Goal: Use online tool/utility: Utilize a website feature to perform a specific function

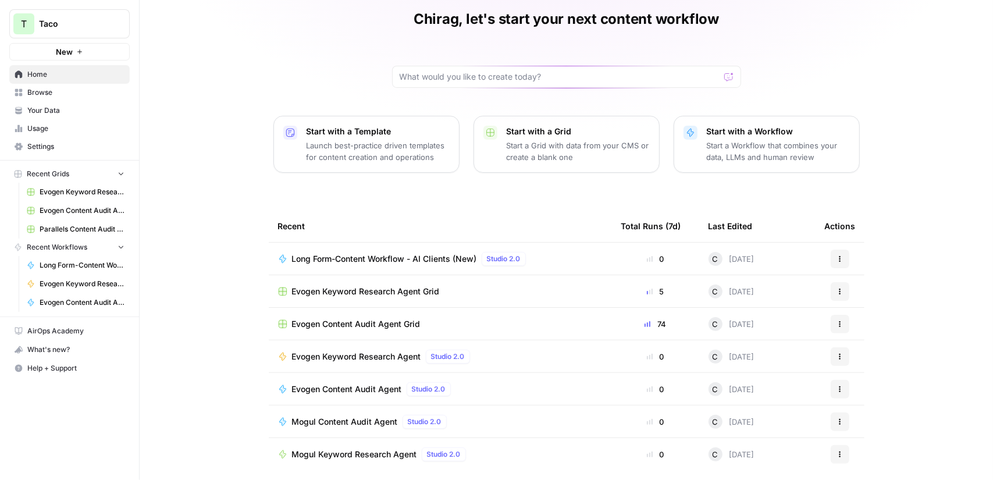
scroll to position [54, 0]
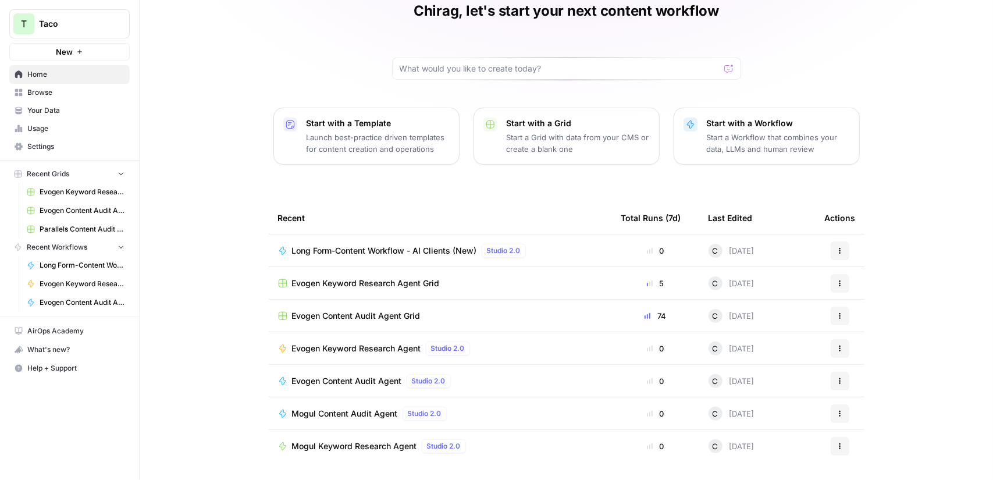
click at [62, 92] on span "Browse" at bounding box center [75, 92] width 97 height 10
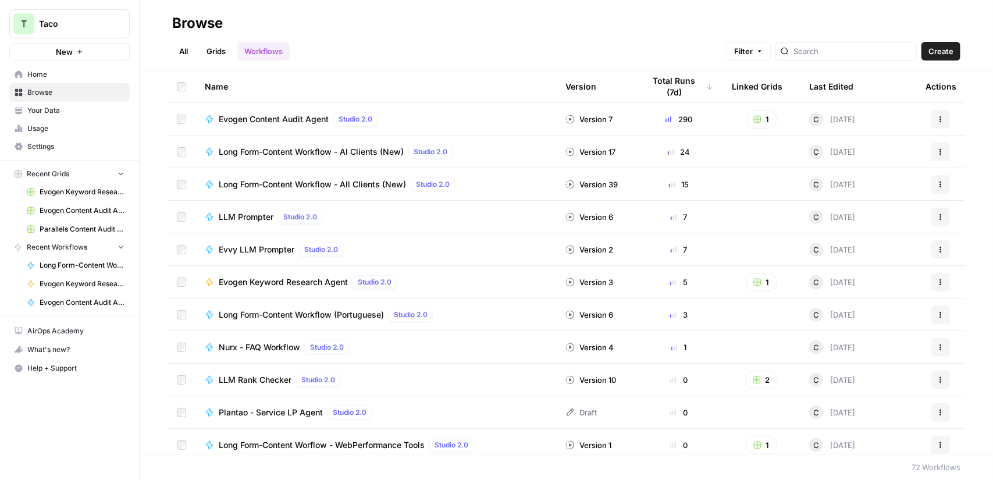
click at [369, 314] on span "Long Form-Content Workflow (Portuguese)" at bounding box center [301, 315] width 165 height 12
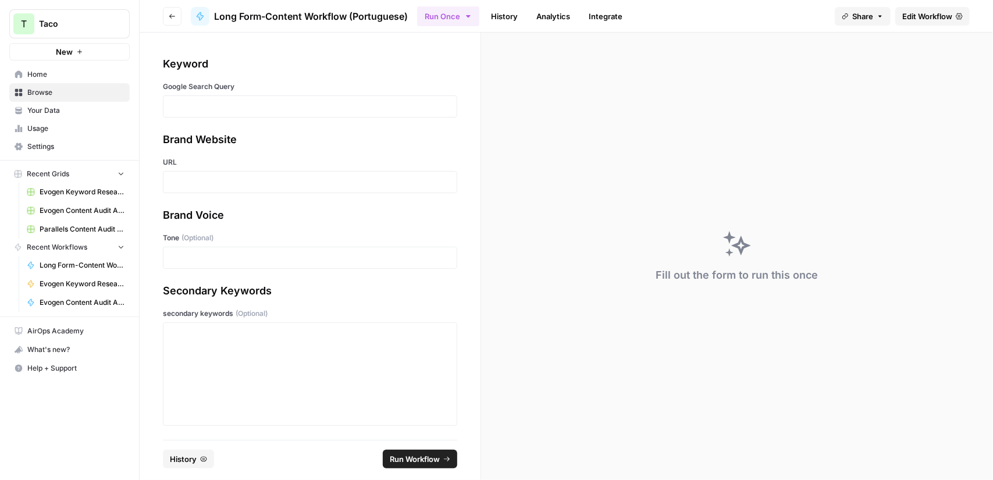
click at [925, 17] on span "Edit Workflow" at bounding box center [927, 16] width 50 height 12
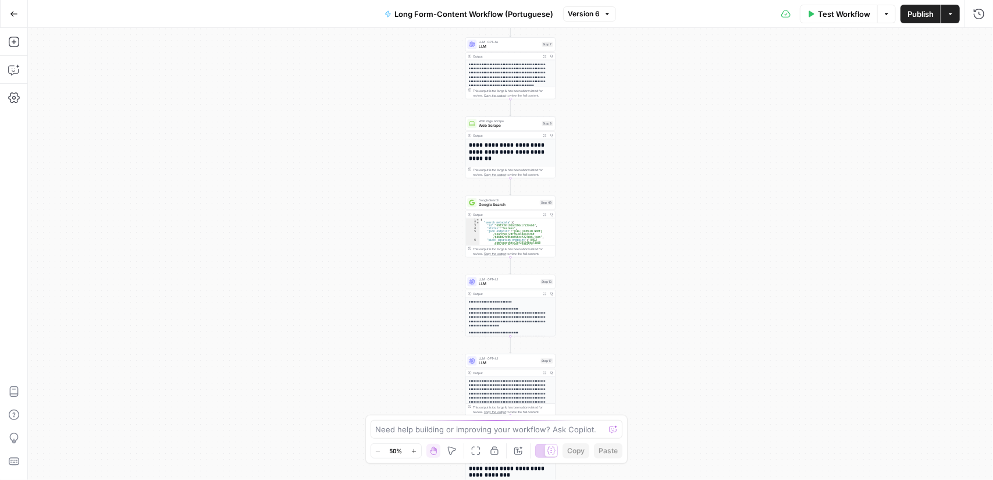
click at [839, 11] on span "Test Workflow" at bounding box center [844, 14] width 52 height 12
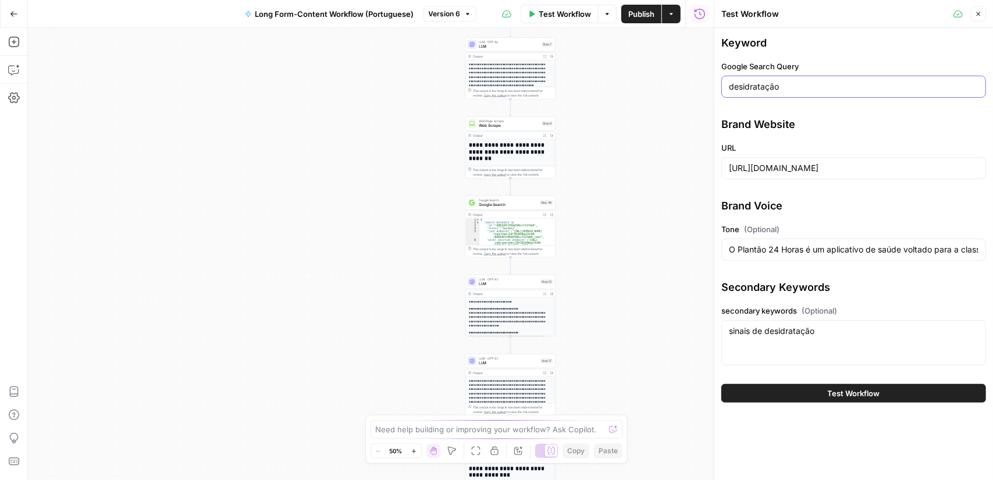
drag, startPoint x: 794, startPoint y: 86, endPoint x: 625, endPoint y: 70, distance: 168.9
click at [625, 70] on body "T Taco New Home Browse Your Data Usage Settings Recent Grids Evogen Keyword Res…" at bounding box center [496, 240] width 993 height 480
click at [765, 81] on input "desidratação" at bounding box center [854, 87] width 250 height 12
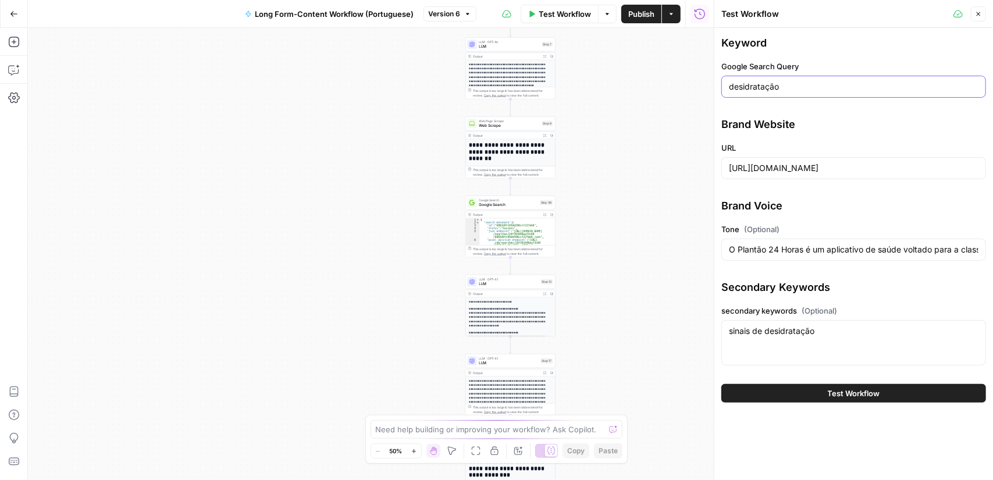
paste input "constip"
type input "constipação"
drag, startPoint x: 784, startPoint y: 331, endPoint x: 767, endPoint y: 332, distance: 17.5
click at [767, 332] on textarea "sinais de desidratação" at bounding box center [854, 331] width 250 height 12
paste textarea "constip"
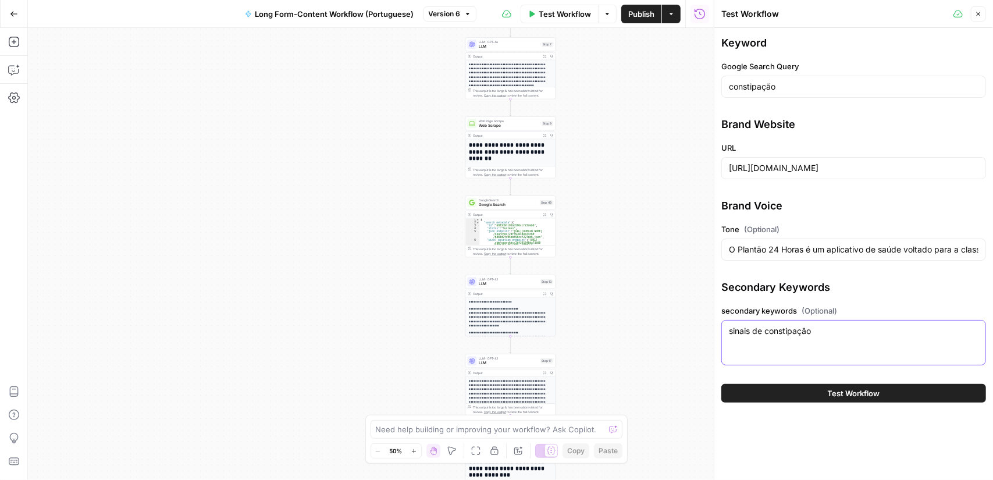
type textarea "sinais de constipação"
click at [831, 397] on span "Test Workflow" at bounding box center [854, 394] width 52 height 12
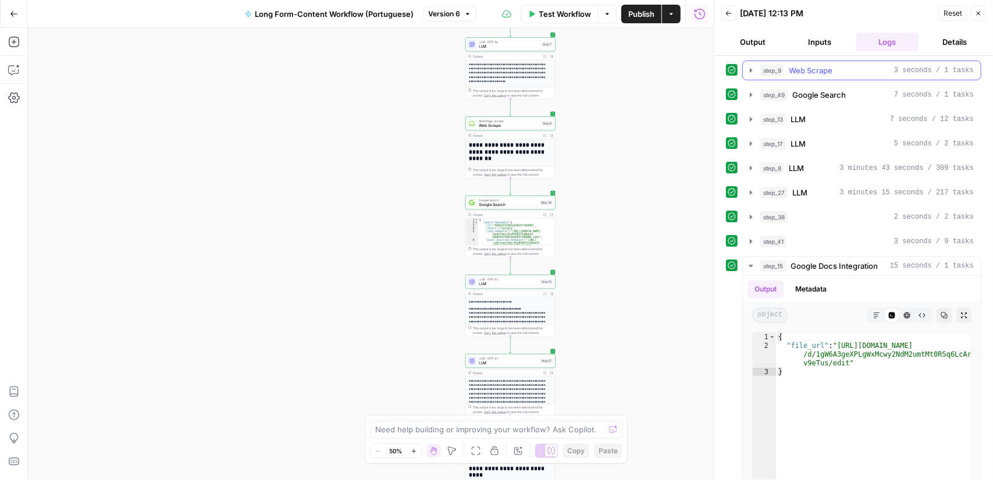
scroll to position [175, 0]
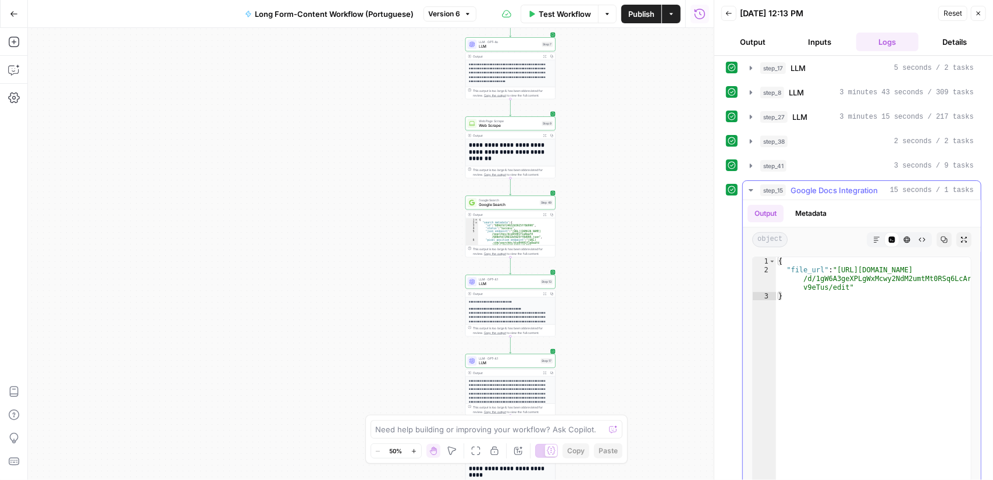
type textarea "**********"
drag, startPoint x: 845, startPoint y: 285, endPoint x: 837, endPoint y: 265, distance: 21.9
click at [837, 265] on div "{ "file_url" : "https://docs.google.com/document /d/1gW6A3geXPLgWxMcwy2NdM2umtM…" at bounding box center [873, 380] width 195 height 247
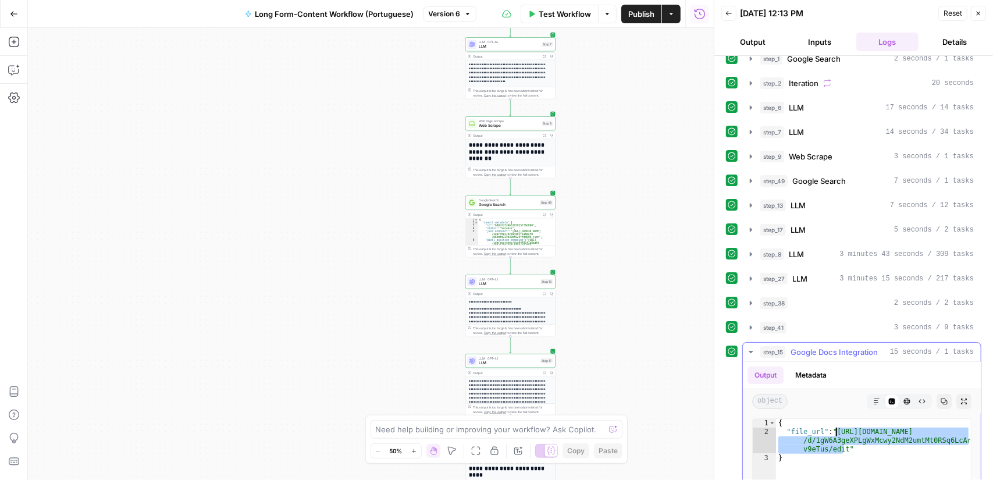
scroll to position [0, 0]
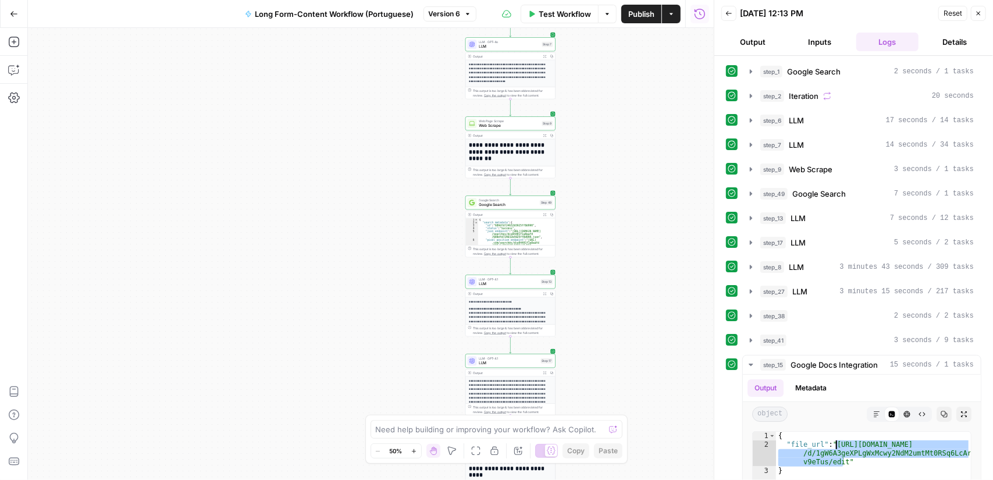
click at [575, 16] on span "Test Workflow" at bounding box center [565, 14] width 52 height 12
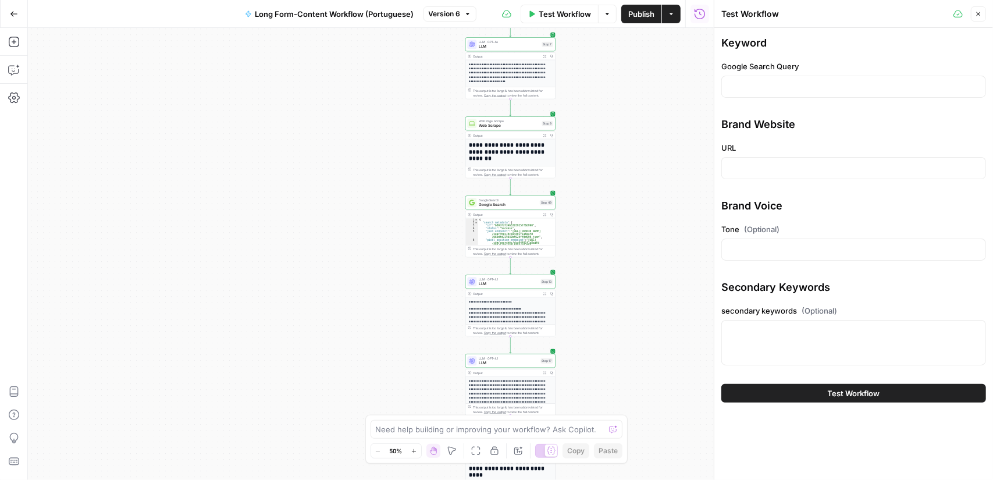
click at [971, 17] on button "Close" at bounding box center [978, 13] width 15 height 15
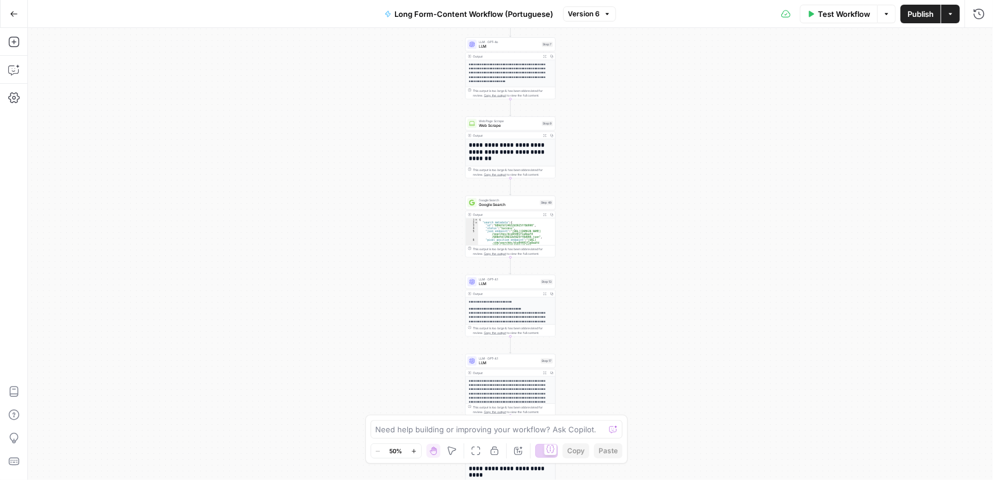
click at [832, 13] on span "Test Workflow" at bounding box center [844, 14] width 52 height 12
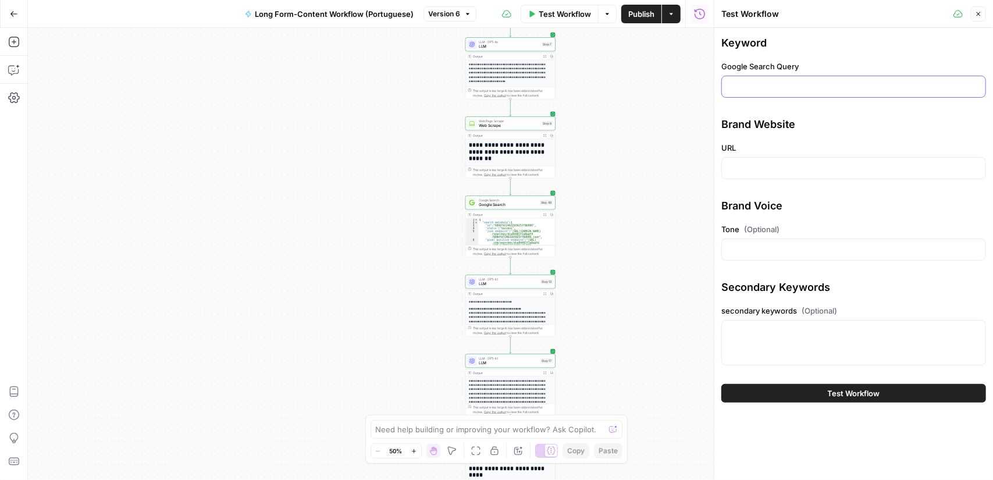
drag, startPoint x: 799, startPoint y: 81, endPoint x: 819, endPoint y: 75, distance: 20.8
click at [799, 81] on input "Google Search Query" at bounding box center [854, 87] width 250 height 12
drag, startPoint x: 24, startPoint y: 6, endPoint x: 16, endPoint y: 8, distance: 7.8
click at [20, 6] on button "Go Back" at bounding box center [13, 13] width 21 height 21
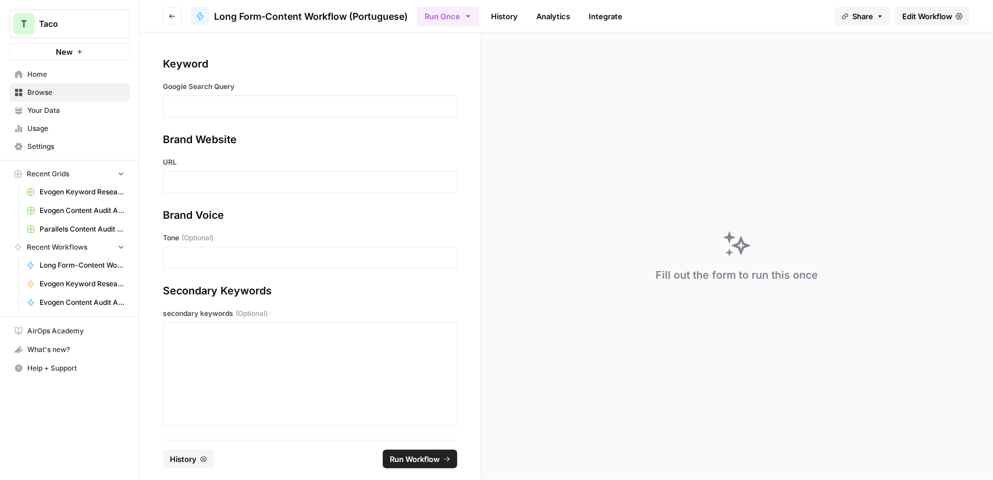
click at [929, 18] on span "Edit Workflow" at bounding box center [927, 16] width 50 height 12
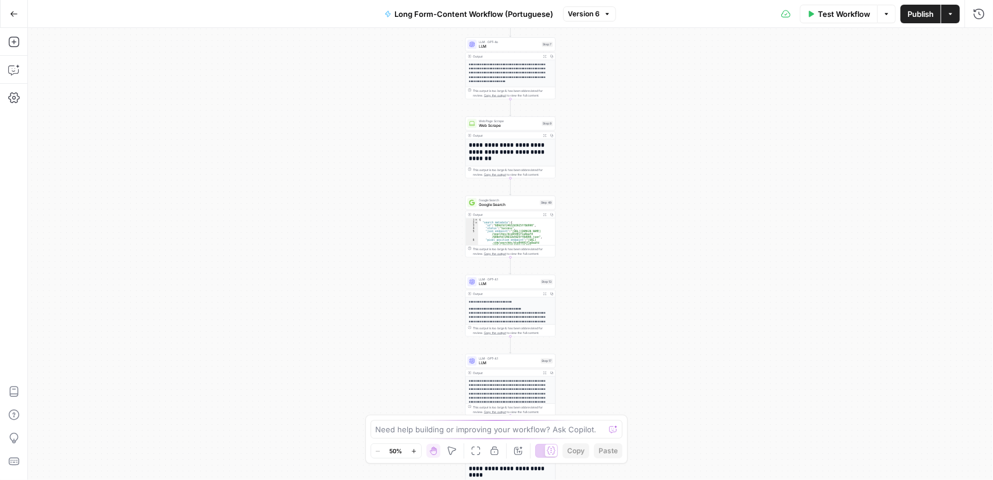
click at [846, 19] on span "Test Workflow" at bounding box center [844, 14] width 52 height 12
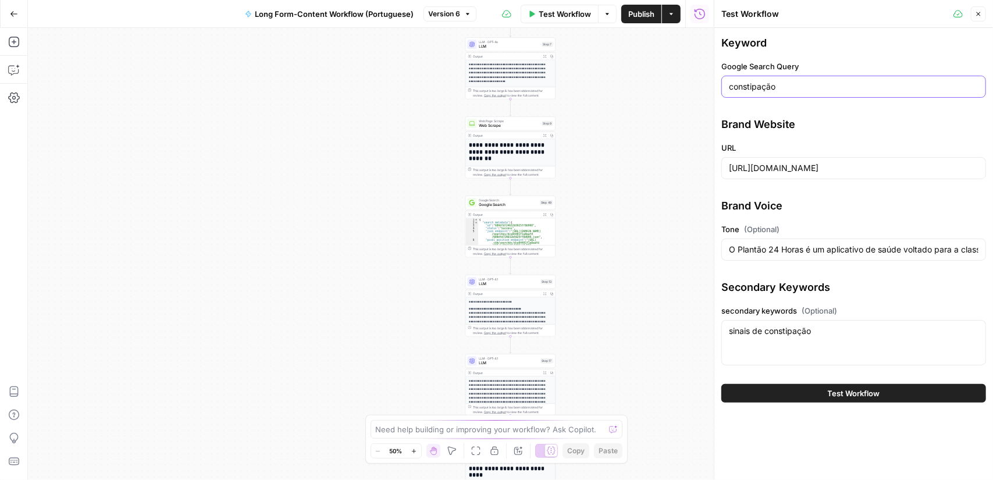
click at [811, 90] on input "constipação" at bounding box center [854, 87] width 250 height 12
paste input "aumento da frequência urinária"
type input "aumento da frequência urinária"
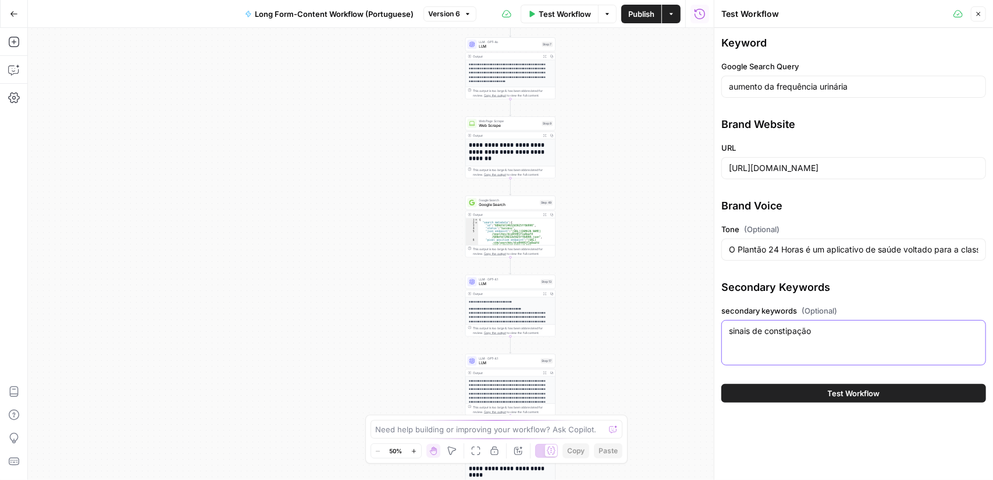
drag, startPoint x: 827, startPoint y: 333, endPoint x: 731, endPoint y: 338, distance: 95.6
click at [731, 338] on div "sinais de constipação sinais de constipação" at bounding box center [854, 342] width 265 height 45
click at [809, 326] on textarea "sinais de constipação" at bounding box center [854, 331] width 250 height 12
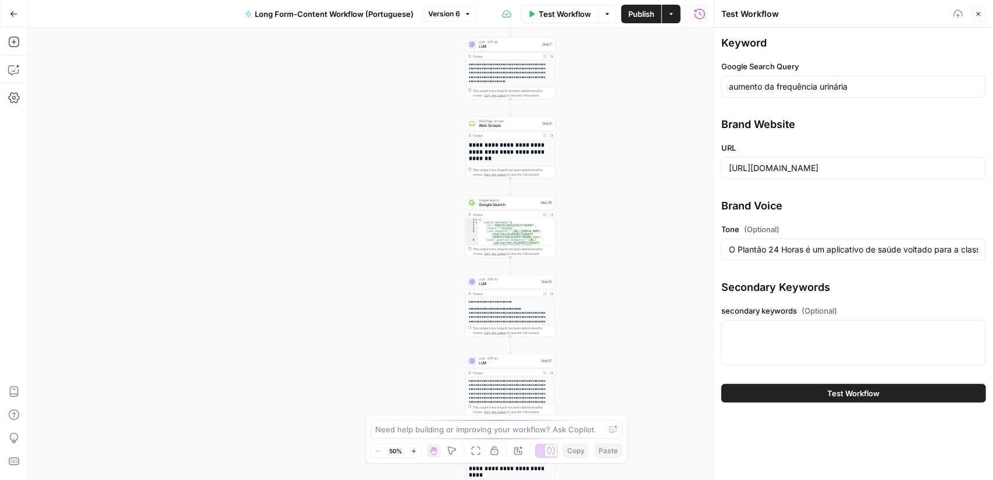
click at [843, 393] on span "Test Workflow" at bounding box center [854, 394] width 52 height 12
click at [845, 396] on span "Test Workflow" at bounding box center [854, 394] width 52 height 12
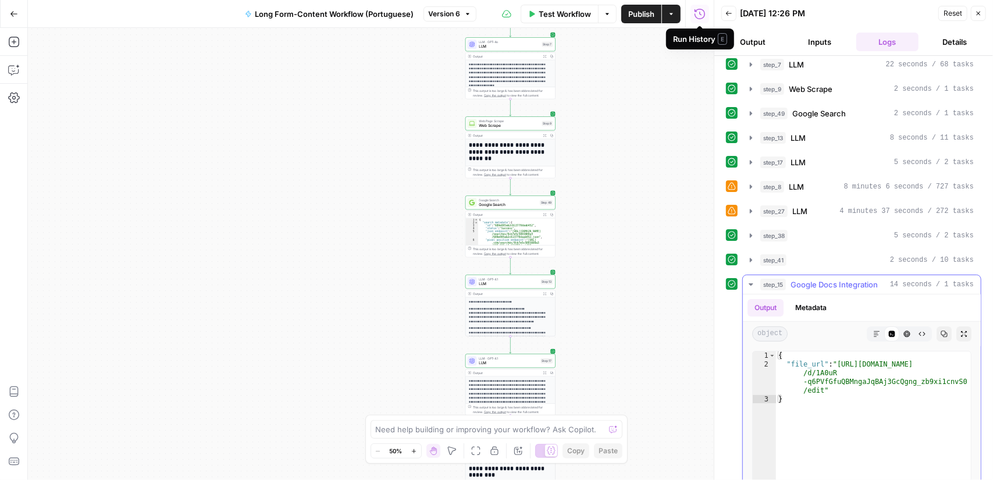
scroll to position [175, 0]
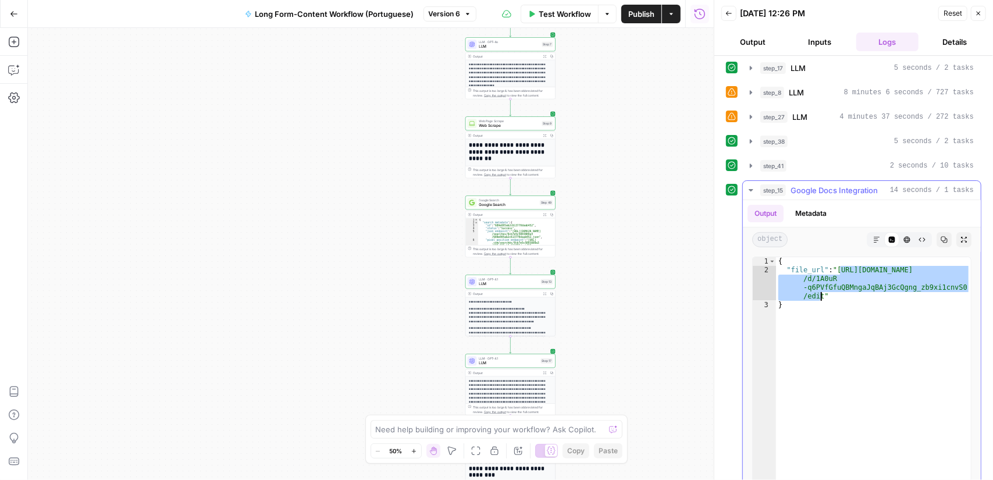
drag, startPoint x: 838, startPoint y: 264, endPoint x: 819, endPoint y: 294, distance: 35.5
click at [819, 294] on div "{ "file_url" : "https://docs.google.com/document /d/1A0uR -q6PVfGfuQBMngaJqBAj3…" at bounding box center [873, 380] width 195 height 247
drag, startPoint x: 823, startPoint y: 279, endPoint x: 860, endPoint y: 259, distance: 42.2
click at [868, 260] on div "{ "file_url" : "https://docs.google.com/document /d/1A0uR -q6PVfGfuQBMngaJqBAj3…" at bounding box center [873, 380] width 195 height 247
drag, startPoint x: 837, startPoint y: 266, endPoint x: 820, endPoint y: 294, distance: 31.8
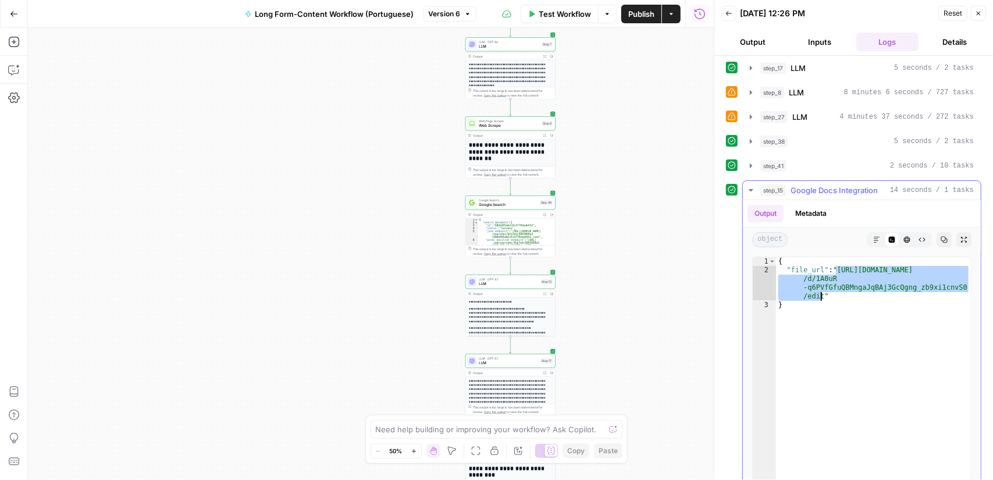
click at [820, 294] on div "{ "file_url" : "https://docs.google.com/document /d/1A0uR -q6PVfGfuQBMngaJqBAj3…" at bounding box center [873, 380] width 195 height 247
type textarea "**********"
click at [722, 9] on button "Back" at bounding box center [729, 13] width 15 height 15
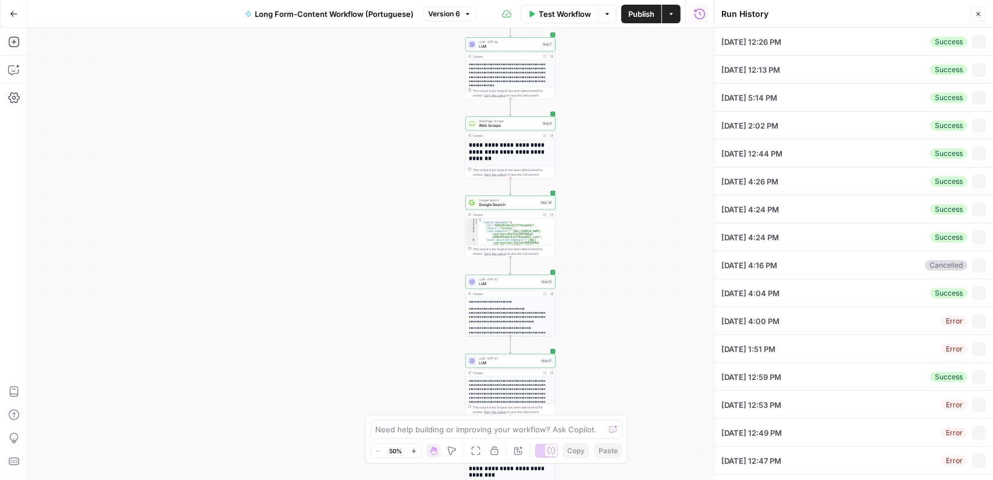
type input "aumento da frequência urinária"
type input "https://www.plantao24h.med.br/"
type input "O Plantão 24 Horas é um aplicativo de saúde voltado para a classe média brasile…"
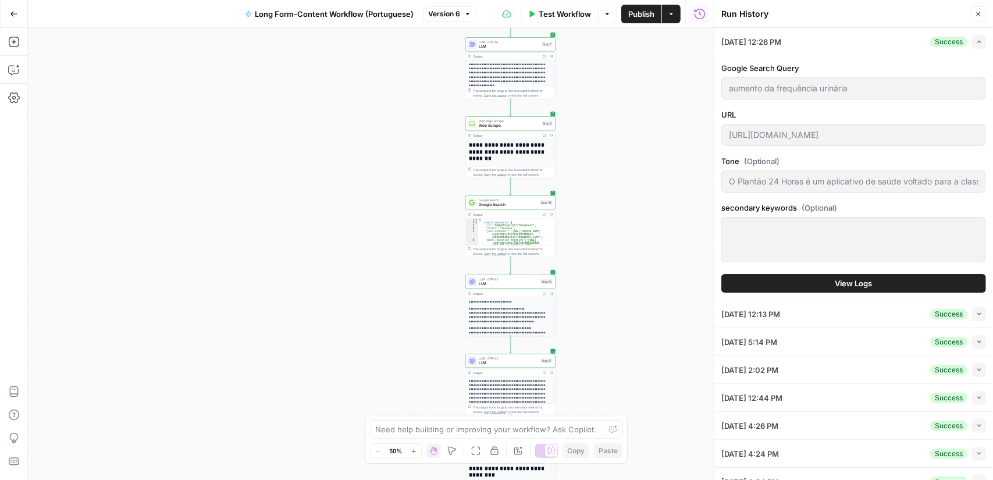
click at [566, 11] on span "Test Workflow" at bounding box center [565, 14] width 52 height 12
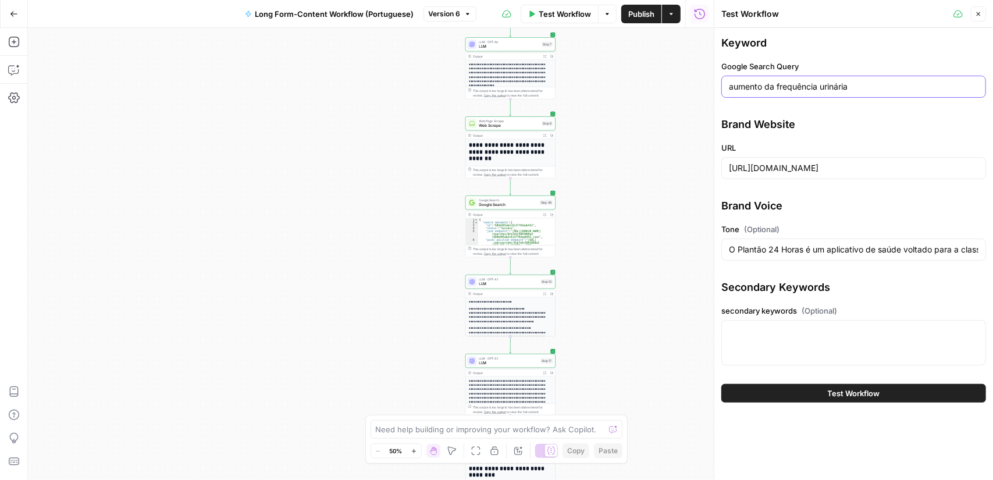
click at [820, 88] on input "aumento da frequência urinária" at bounding box center [854, 87] width 250 height 12
paste input "Inhaco abdominal"
type input "Inhaco abdominal"
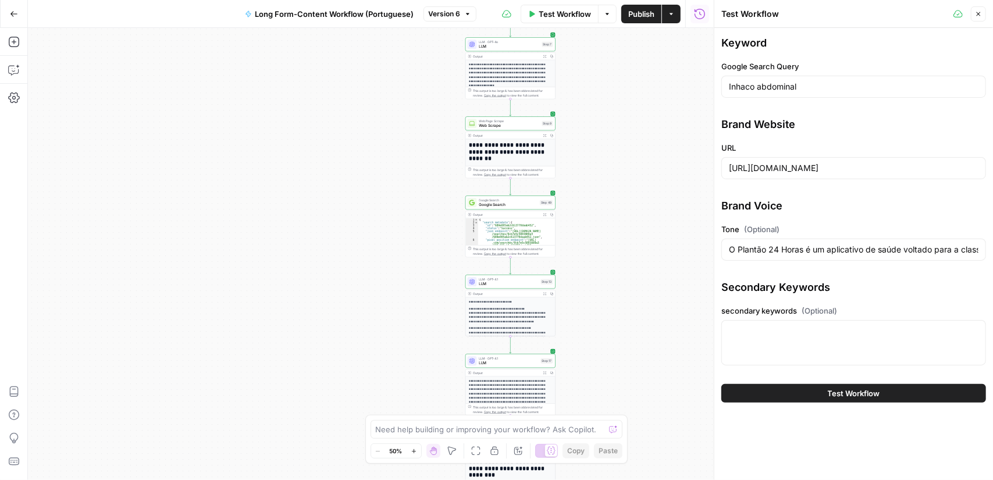
click at [841, 384] on button "Test Workflow" at bounding box center [854, 393] width 265 height 19
